Goal: Find specific page/section: Find specific page/section

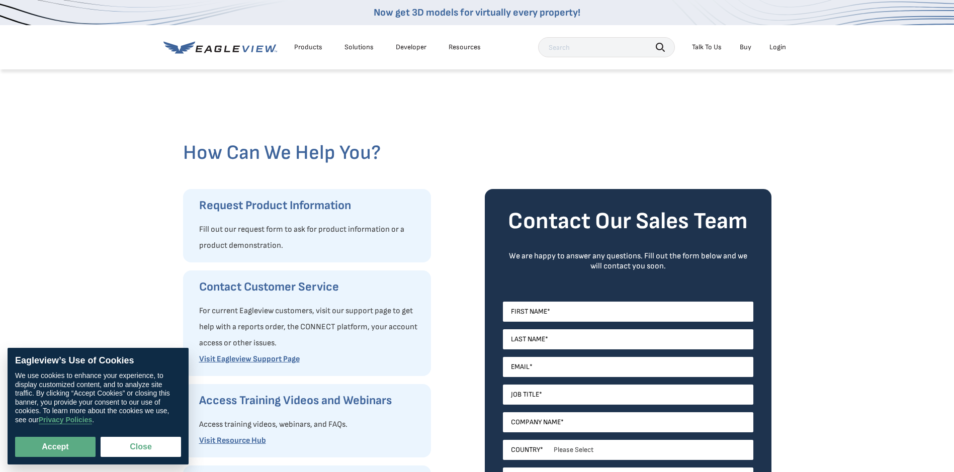
click at [699, 45] on div "Talk To Us" at bounding box center [707, 47] width 30 height 9
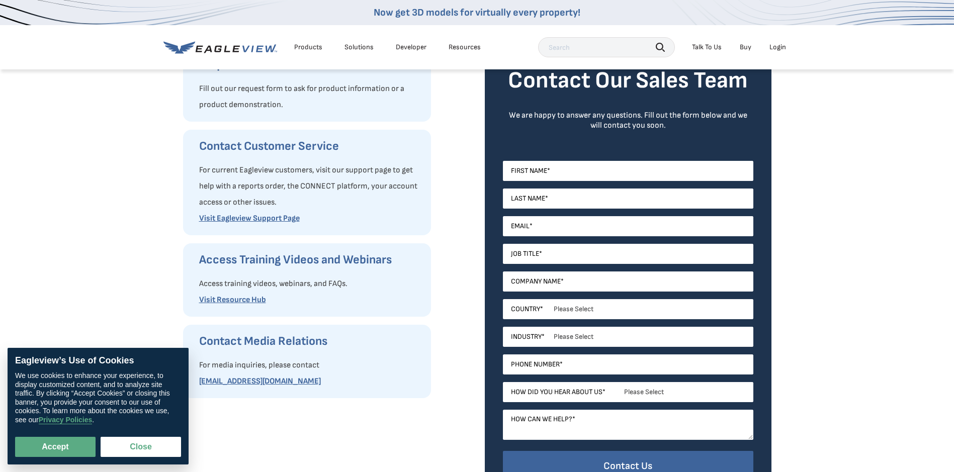
scroll to position [151, 0]
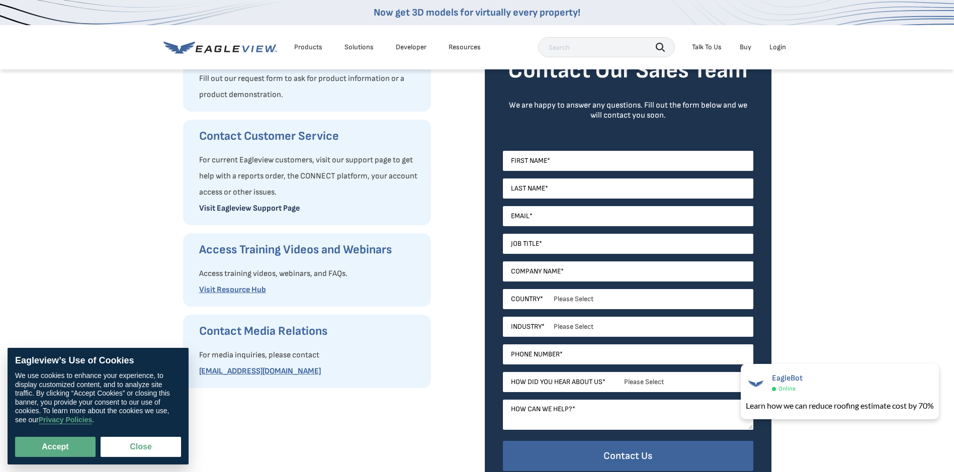
click at [259, 206] on link "Visit Eagleview Support Page" at bounding box center [249, 209] width 101 height 10
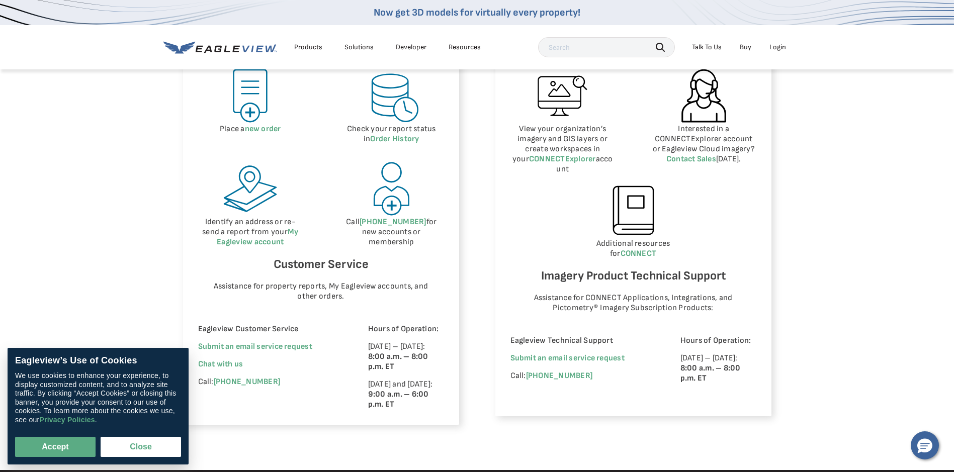
scroll to position [503, 0]
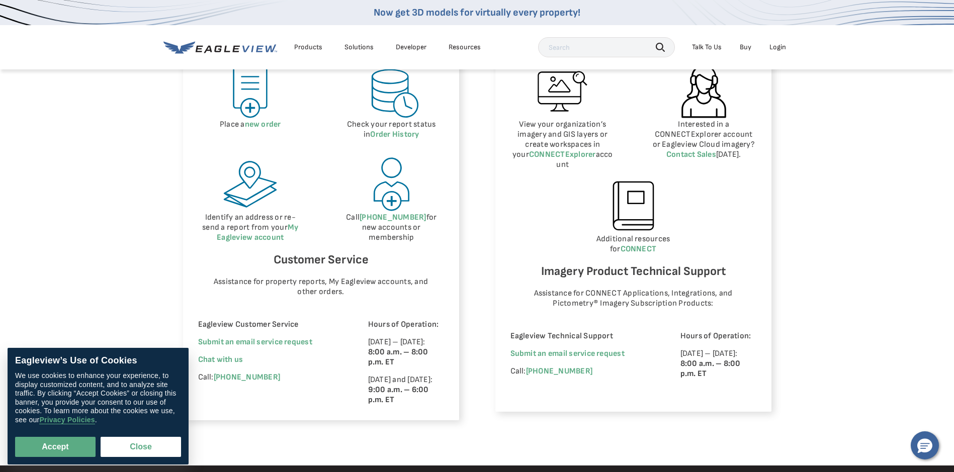
drag, startPoint x: 36, startPoint y: 443, endPoint x: 47, endPoint y: 434, distance: 13.9
click at [37, 443] on button "Accept" at bounding box center [55, 447] width 80 height 20
checkbox input "true"
